Goal: Use online tool/utility: Utilize a website feature to perform a specific function

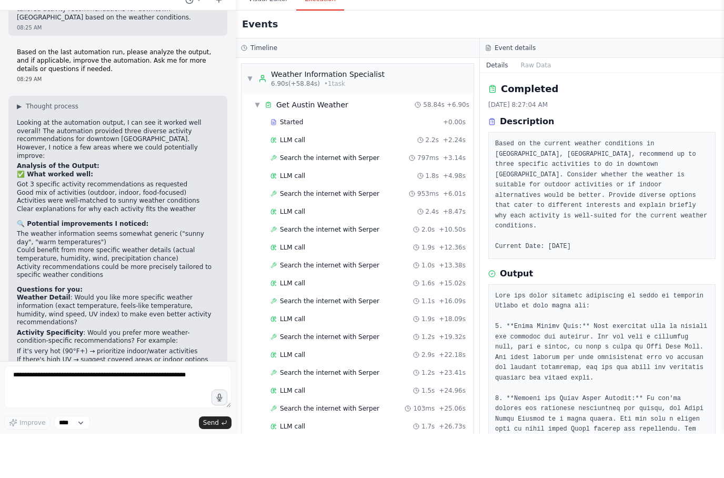
scroll to position [116, 0]
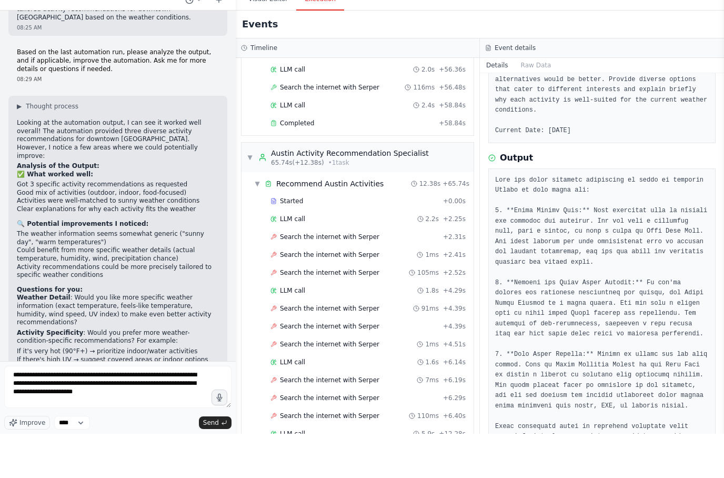
type textarea "**********"
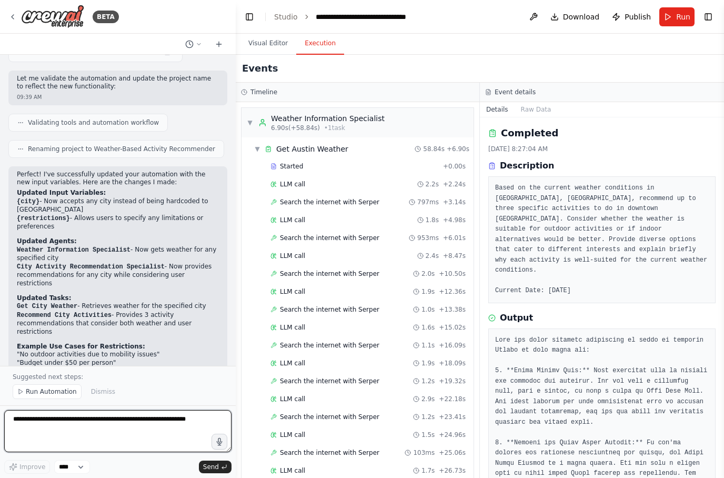
scroll to position [0, 0]
click at [677, 16] on span "Run" at bounding box center [683, 17] width 14 height 11
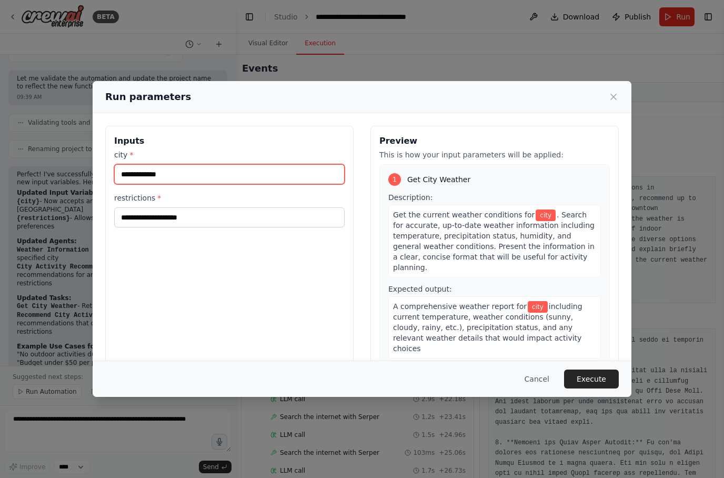
click at [244, 164] on input "city *" at bounding box center [229, 174] width 231 height 20
type input "*"
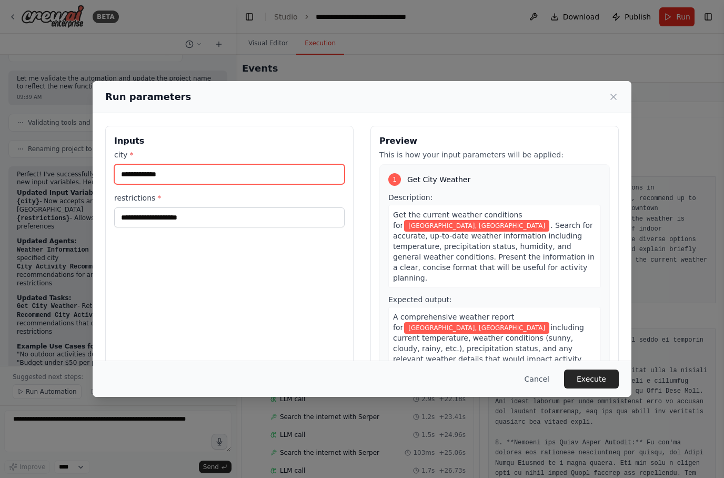
type input "**********"
click at [259, 207] on input "restrictions *" at bounding box center [229, 217] width 231 height 20
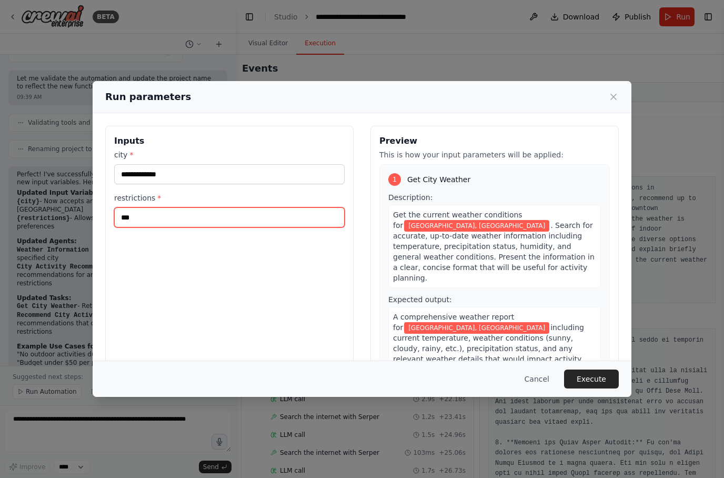
type input "****"
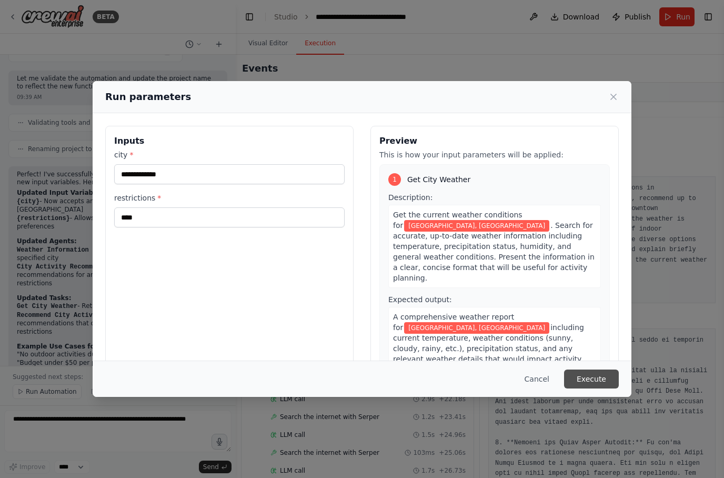
click at [599, 388] on button "Execute" at bounding box center [591, 378] width 55 height 19
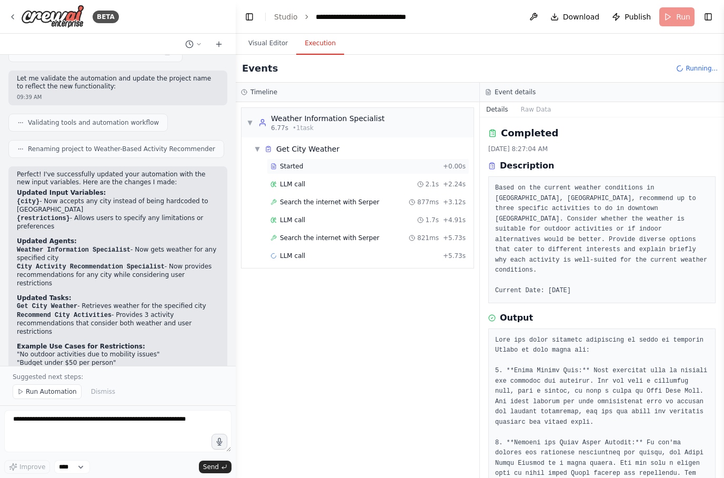
click at [304, 168] on div "Started" at bounding box center [355, 166] width 168 height 8
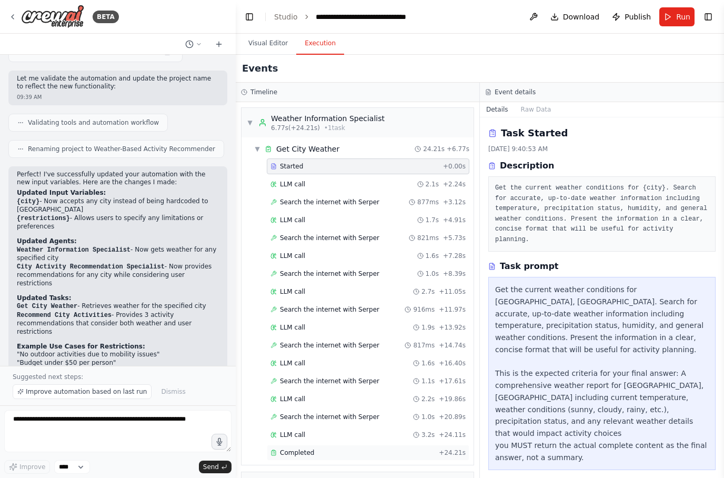
click at [315, 456] on div "Completed" at bounding box center [353, 452] width 164 height 8
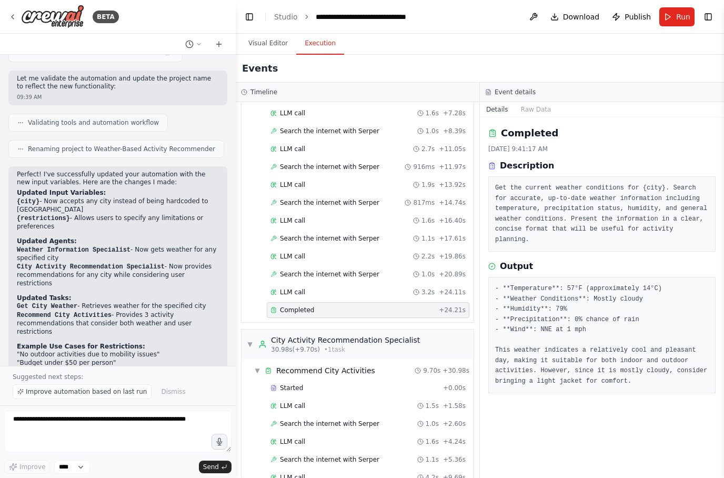
scroll to position [142, 0]
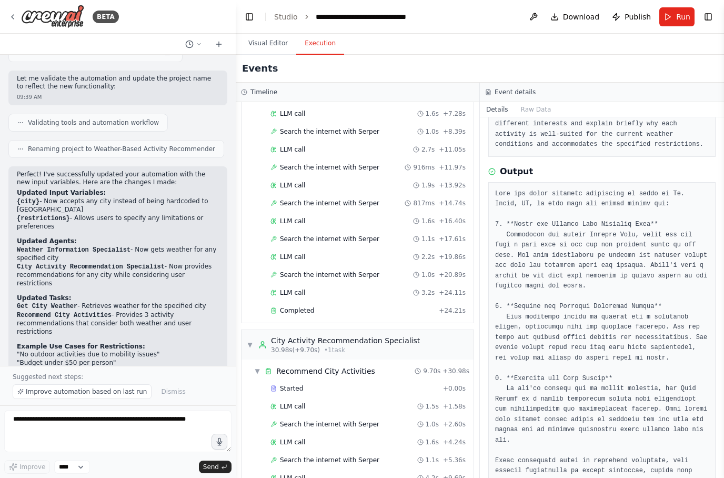
scroll to position [0, 0]
click at [675, 23] on button "Run" at bounding box center [676, 16] width 35 height 19
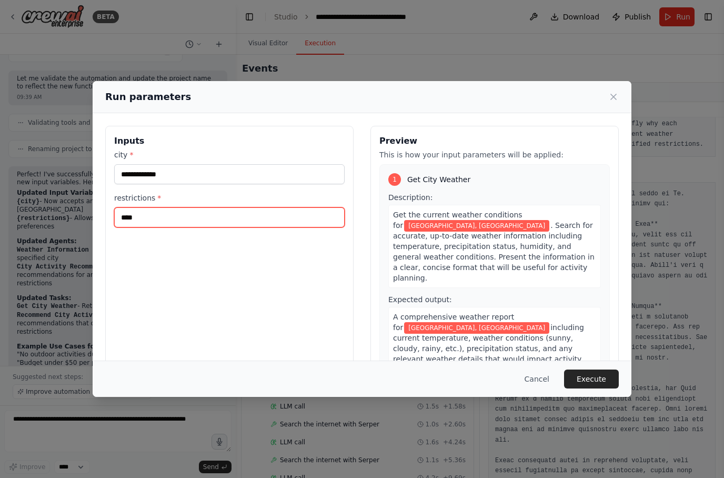
click at [240, 213] on input "****" at bounding box center [229, 217] width 231 height 20
type input "*"
type input "**********"
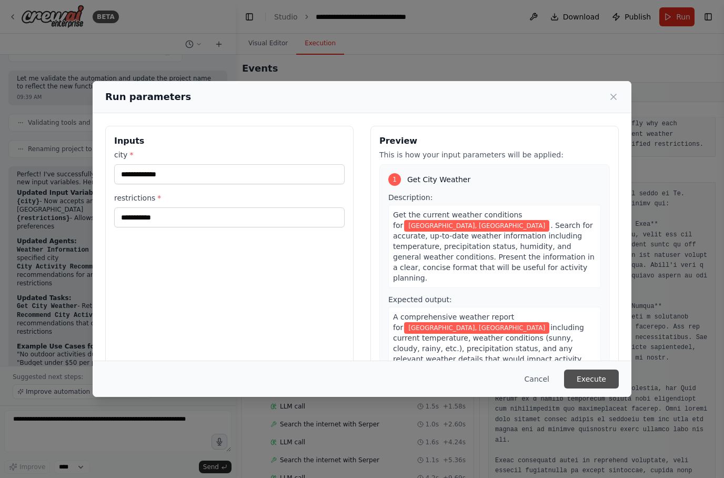
click at [601, 388] on button "Execute" at bounding box center [591, 378] width 55 height 19
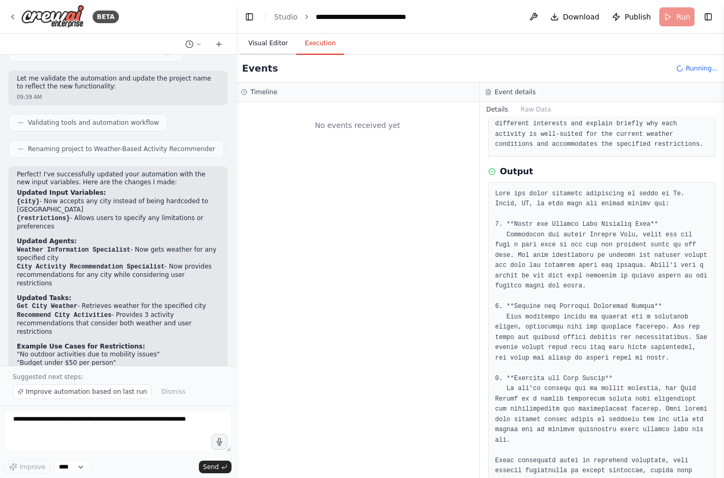
click at [268, 48] on button "Visual Editor" at bounding box center [268, 44] width 56 height 22
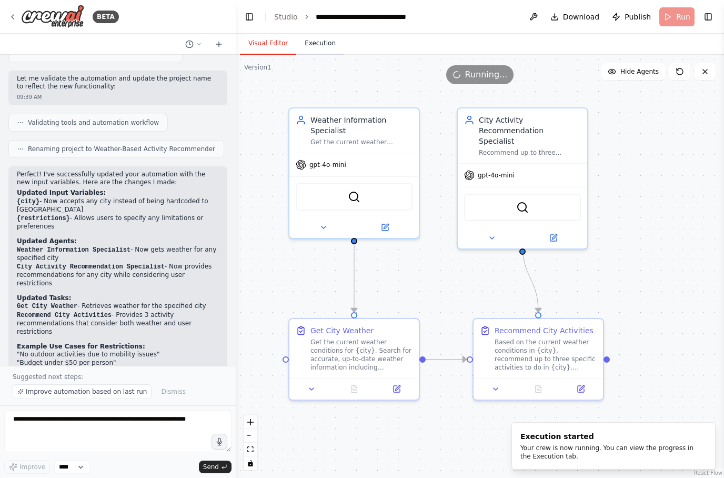
click at [323, 49] on button "Execution" at bounding box center [320, 44] width 48 height 22
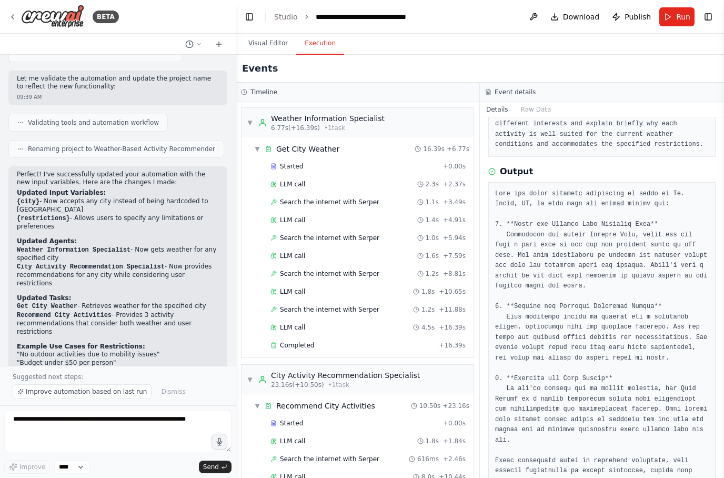
scroll to position [42, 0]
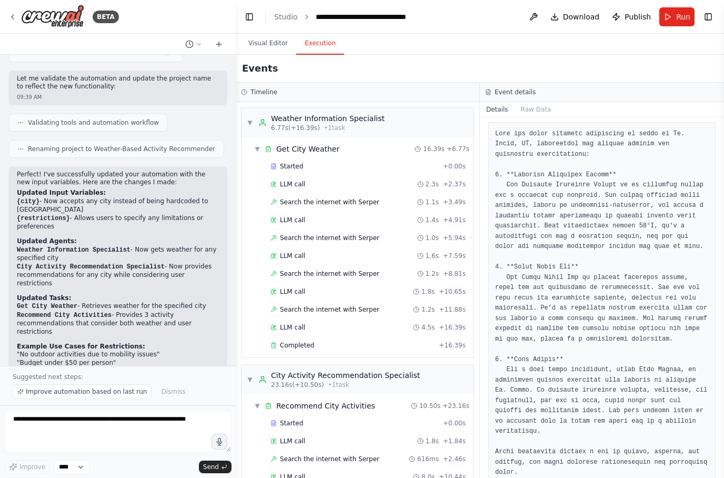
scroll to position [0, 0]
click at [269, 48] on button "Visual Editor" at bounding box center [268, 44] width 56 height 22
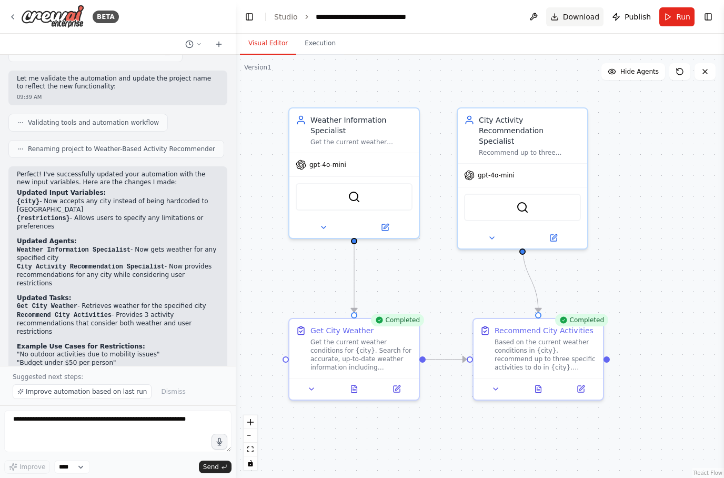
click at [571, 17] on span "Download" at bounding box center [581, 17] width 37 height 11
click at [285, 21] on link "Studio" at bounding box center [286, 17] width 24 height 8
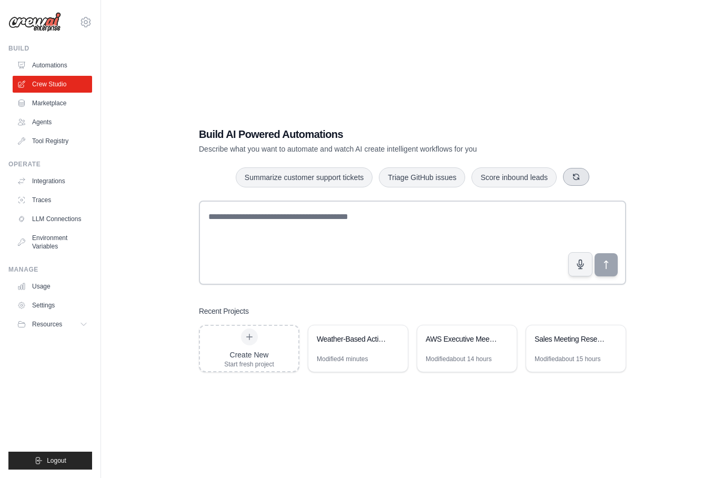
click at [580, 186] on button "button" at bounding box center [576, 177] width 26 height 18
click at [601, 181] on icon "button" at bounding box center [599, 177] width 8 height 8
click at [343, 344] on div "Weather-Based Activity Recommender" at bounding box center [353, 339] width 72 height 11
click at [335, 344] on div "Weather-Based Activity Recommender" at bounding box center [353, 339] width 72 height 11
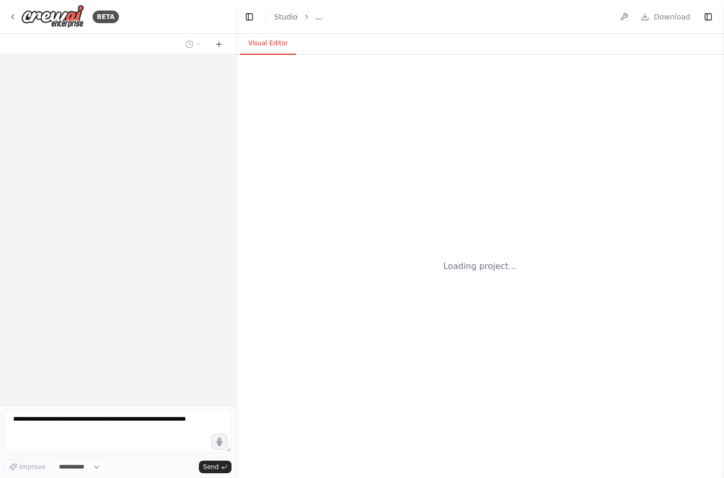
select select "****"
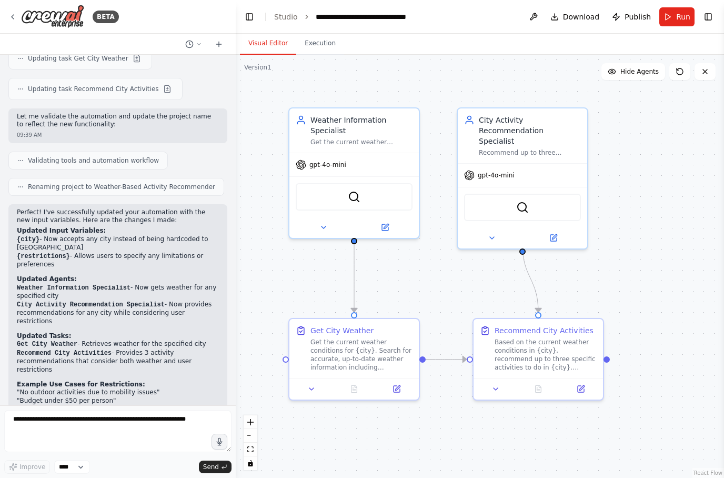
scroll to position [1612, 0]
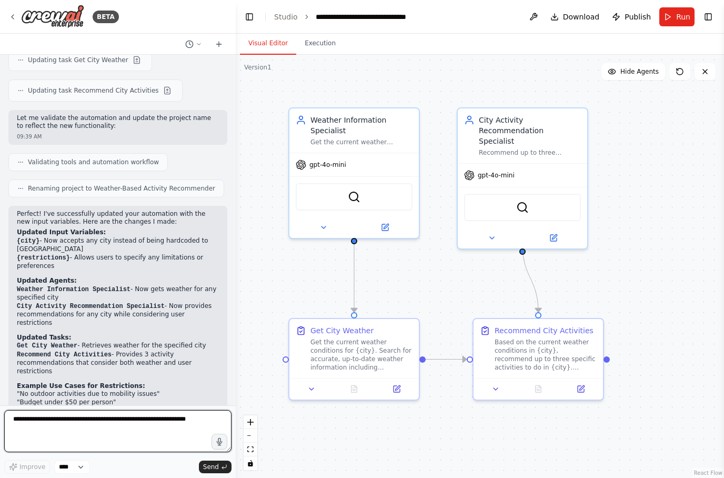
click at [91, 417] on textarea at bounding box center [117, 431] width 227 height 42
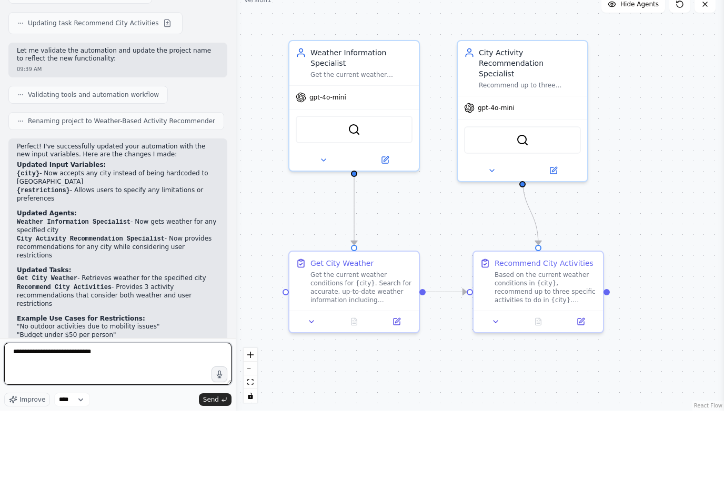
type textarea "**********"
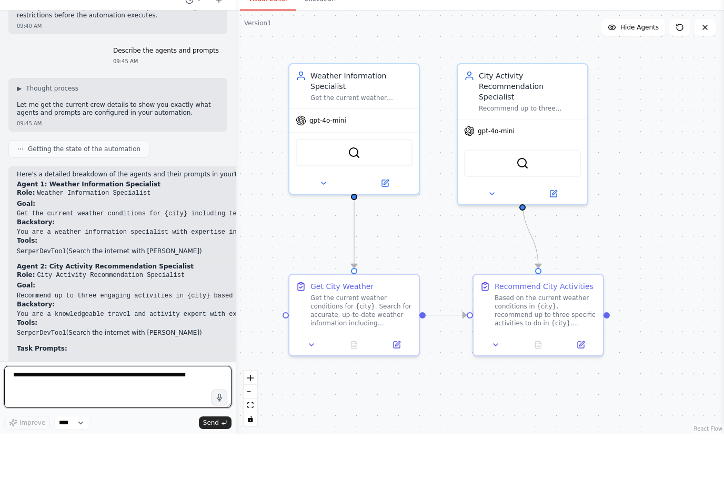
scroll to position [2050, 0]
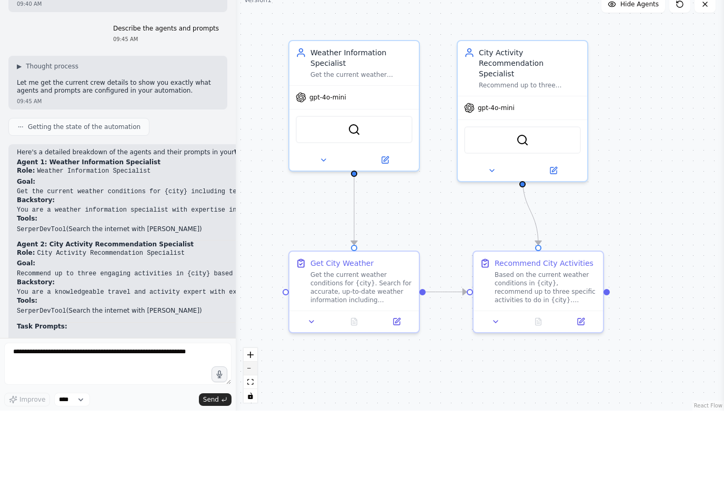
click at [254, 429] on button "zoom out" at bounding box center [251, 436] width 14 height 14
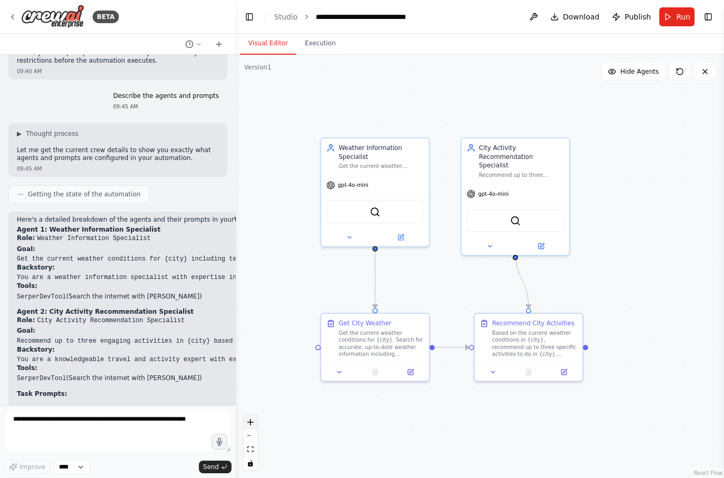
click at [256, 419] on button "zoom in" at bounding box center [251, 422] width 14 height 14
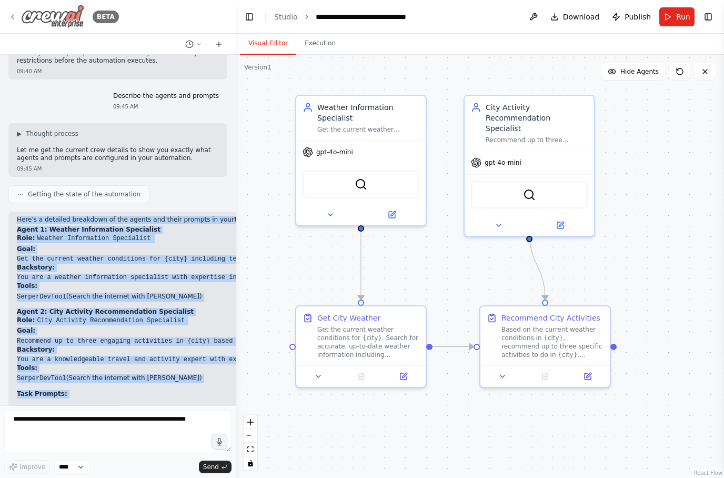
click at [13, 16] on icon at bounding box center [12, 17] width 8 height 8
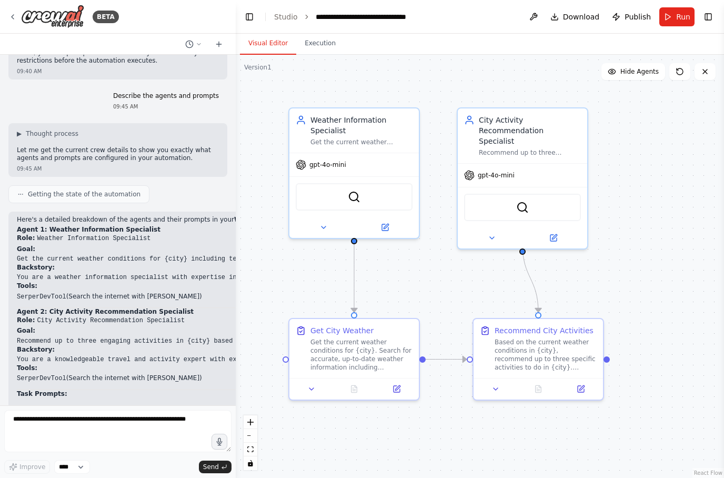
scroll to position [2008, 0]
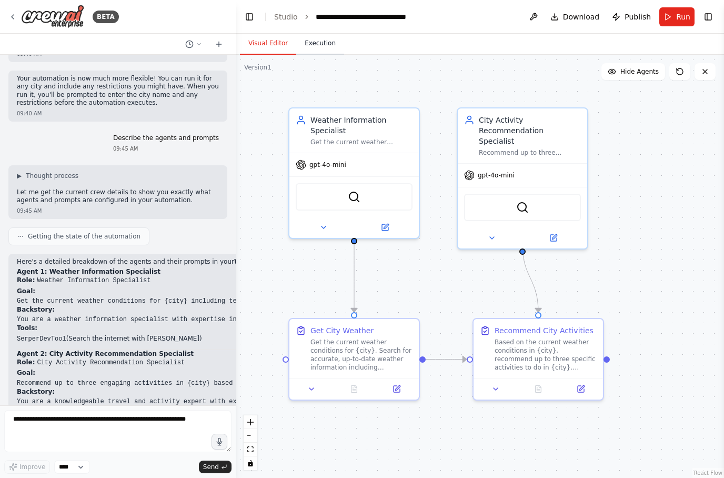
click at [328, 43] on button "Execution" at bounding box center [320, 44] width 48 height 22
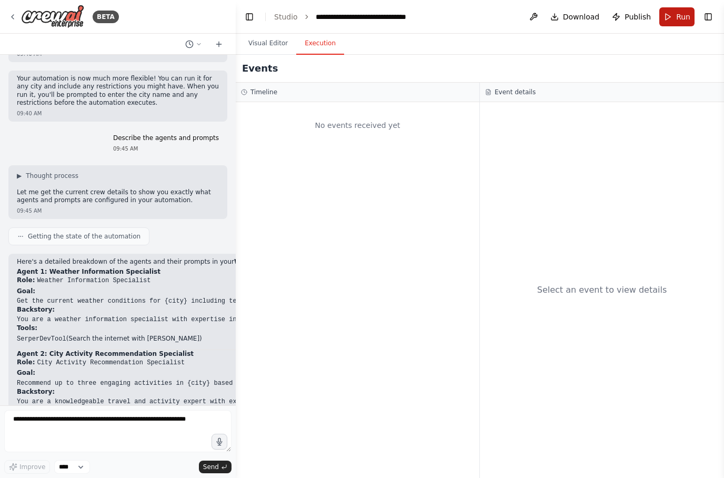
click at [677, 14] on span "Run" at bounding box center [683, 17] width 14 height 11
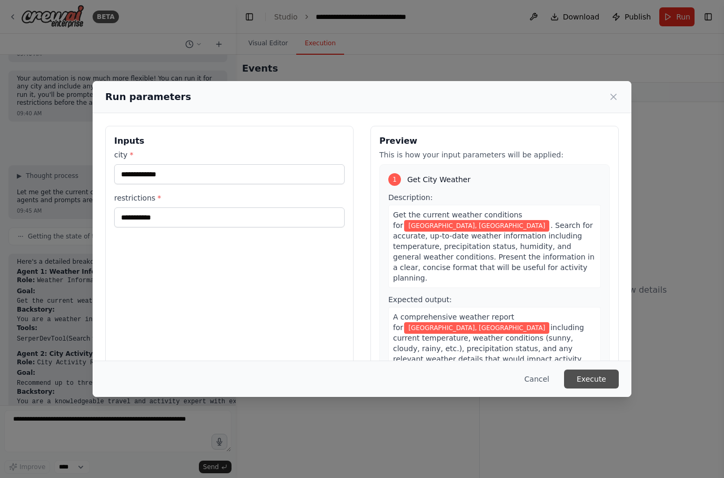
click at [596, 388] on button "Execute" at bounding box center [591, 378] width 55 height 19
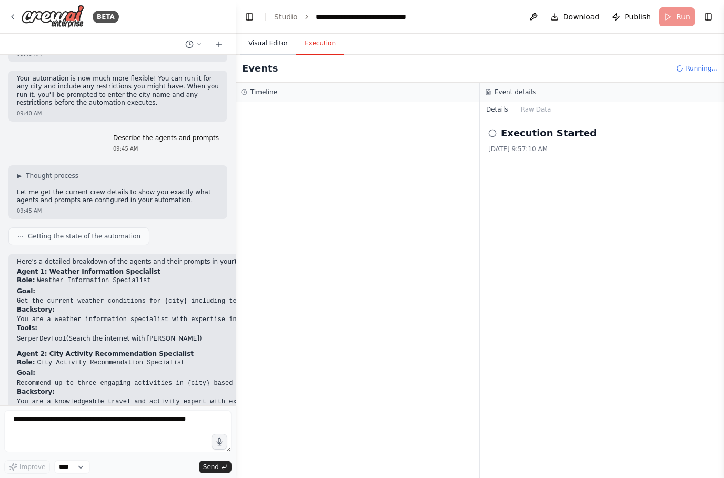
click at [278, 44] on button "Visual Editor" at bounding box center [268, 44] width 56 height 22
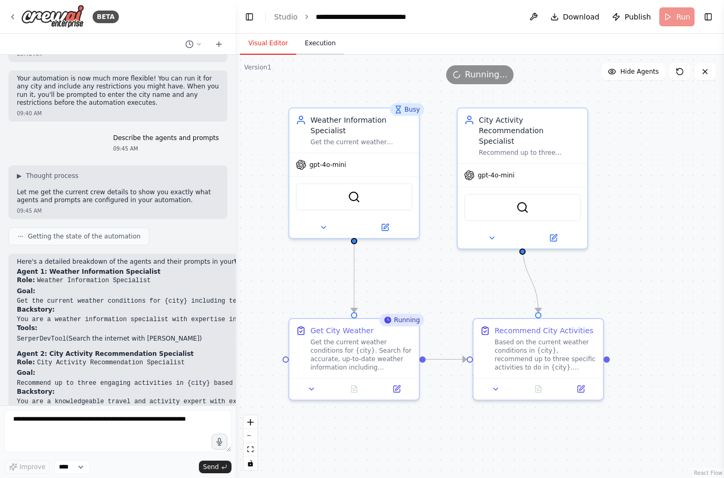
click at [321, 47] on button "Execution" at bounding box center [320, 44] width 48 height 22
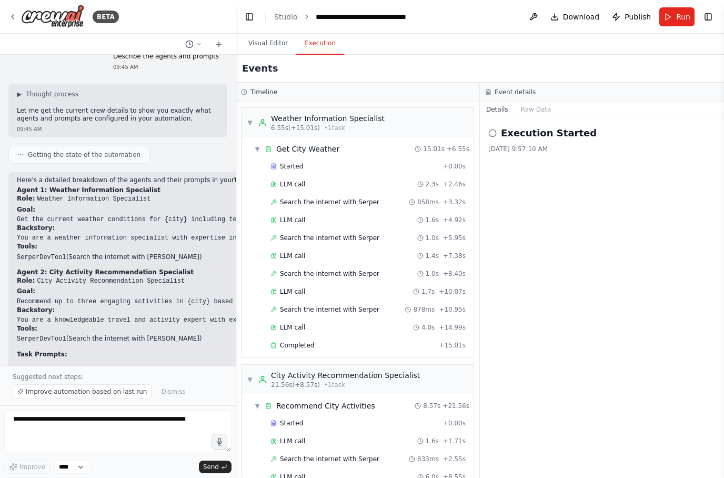
scroll to position [2047, 0]
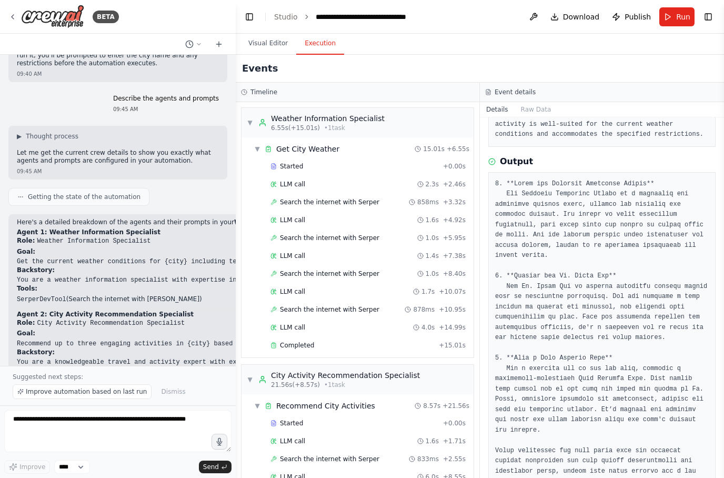
scroll to position [2089, 0]
